Goal: Task Accomplishment & Management: Complete application form

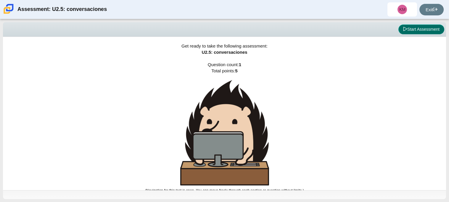
click at [430, 32] on button "Start Assessment" at bounding box center [421, 30] width 46 height 10
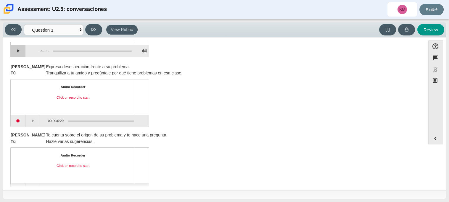
scroll to position [60, 0]
click at [17, 116] on button "Start recording" at bounding box center [18, 121] width 15 height 12
click at [18, 119] on button "Stop recording" at bounding box center [18, 121] width 15 height 12
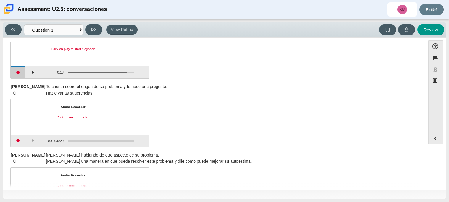
scroll to position [112, 0]
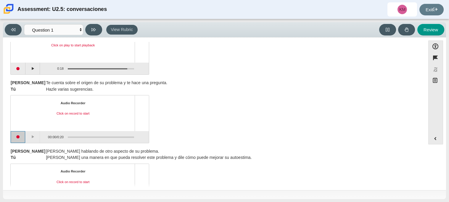
click at [22, 141] on button "Start recording" at bounding box center [18, 137] width 15 height 12
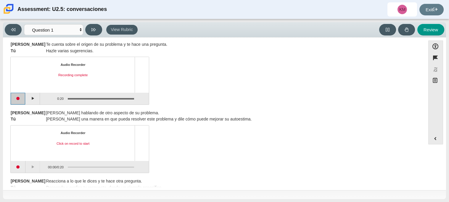
scroll to position [179, 0]
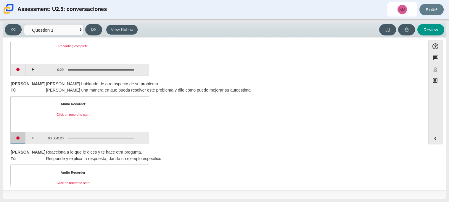
click at [22, 141] on button "Start recording" at bounding box center [18, 138] width 15 height 12
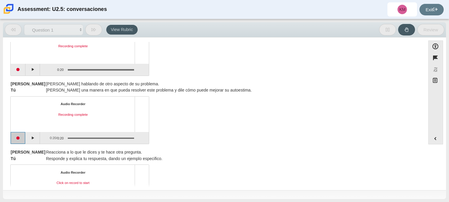
click at [22, 141] on button "Start recording" at bounding box center [18, 138] width 15 height 12
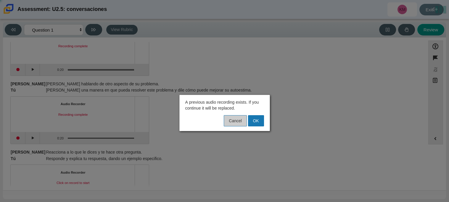
click at [240, 125] on button "Cancel" at bounding box center [235, 120] width 23 height 11
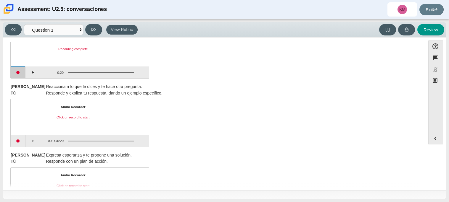
scroll to position [251, 0]
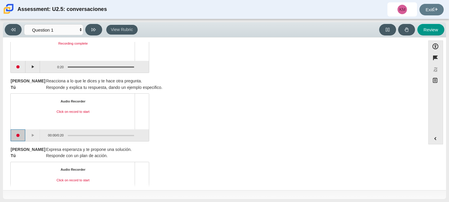
click at [19, 135] on button "Start recording" at bounding box center [18, 136] width 15 height 12
click at [17, 139] on button "Stop recording" at bounding box center [18, 136] width 15 height 12
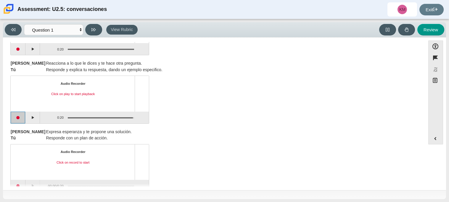
scroll to position [281, 0]
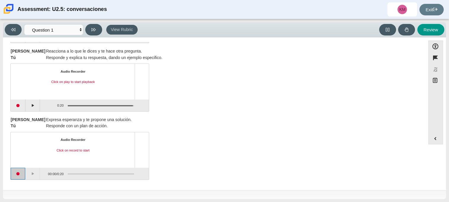
click at [18, 174] on button "Start recording" at bounding box center [18, 174] width 15 height 12
click at [18, 174] on button "Stop recording" at bounding box center [18, 174] width 15 height 12
click at [425, 32] on button "Review" at bounding box center [430, 30] width 27 height 12
select select "review"
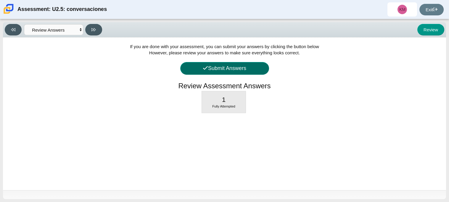
click at [265, 72] on button "Submit Answers" at bounding box center [224, 68] width 89 height 13
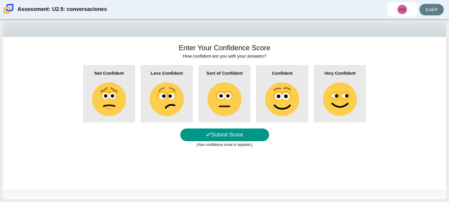
click at [221, 112] on img at bounding box center [224, 99] width 34 height 34
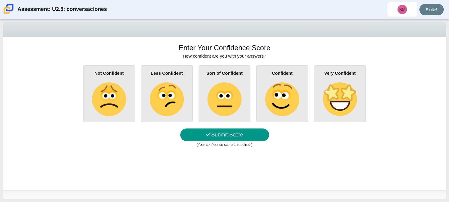
click at [0, 0] on input "Sort of Confident" at bounding box center [0, 0] width 0 height 0
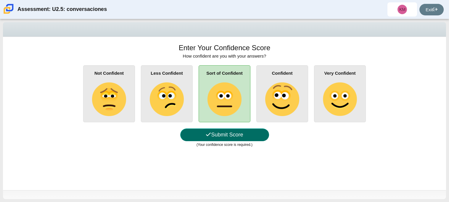
click at [217, 130] on button "Submit Score" at bounding box center [224, 135] width 89 height 13
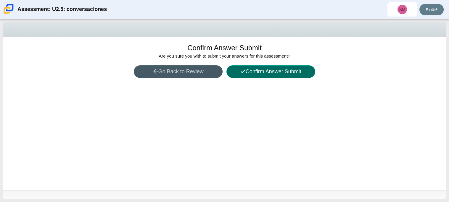
click at [269, 70] on button "Confirm Answer Submit" at bounding box center [270, 71] width 89 height 13
